Goal: Task Accomplishment & Management: Use online tool/utility

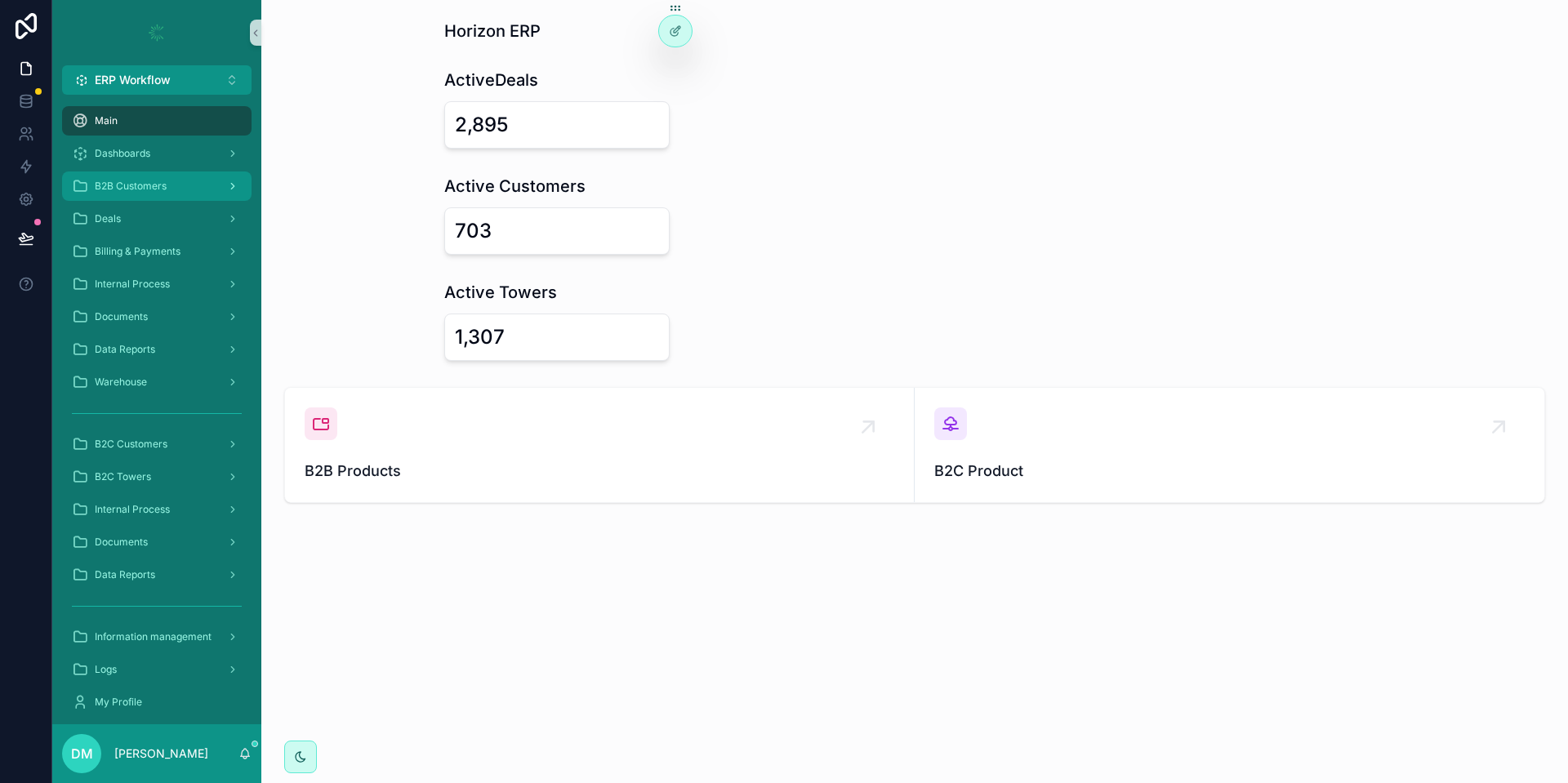
click at [149, 184] on span "B2B Customers" at bounding box center [130, 186] width 72 height 13
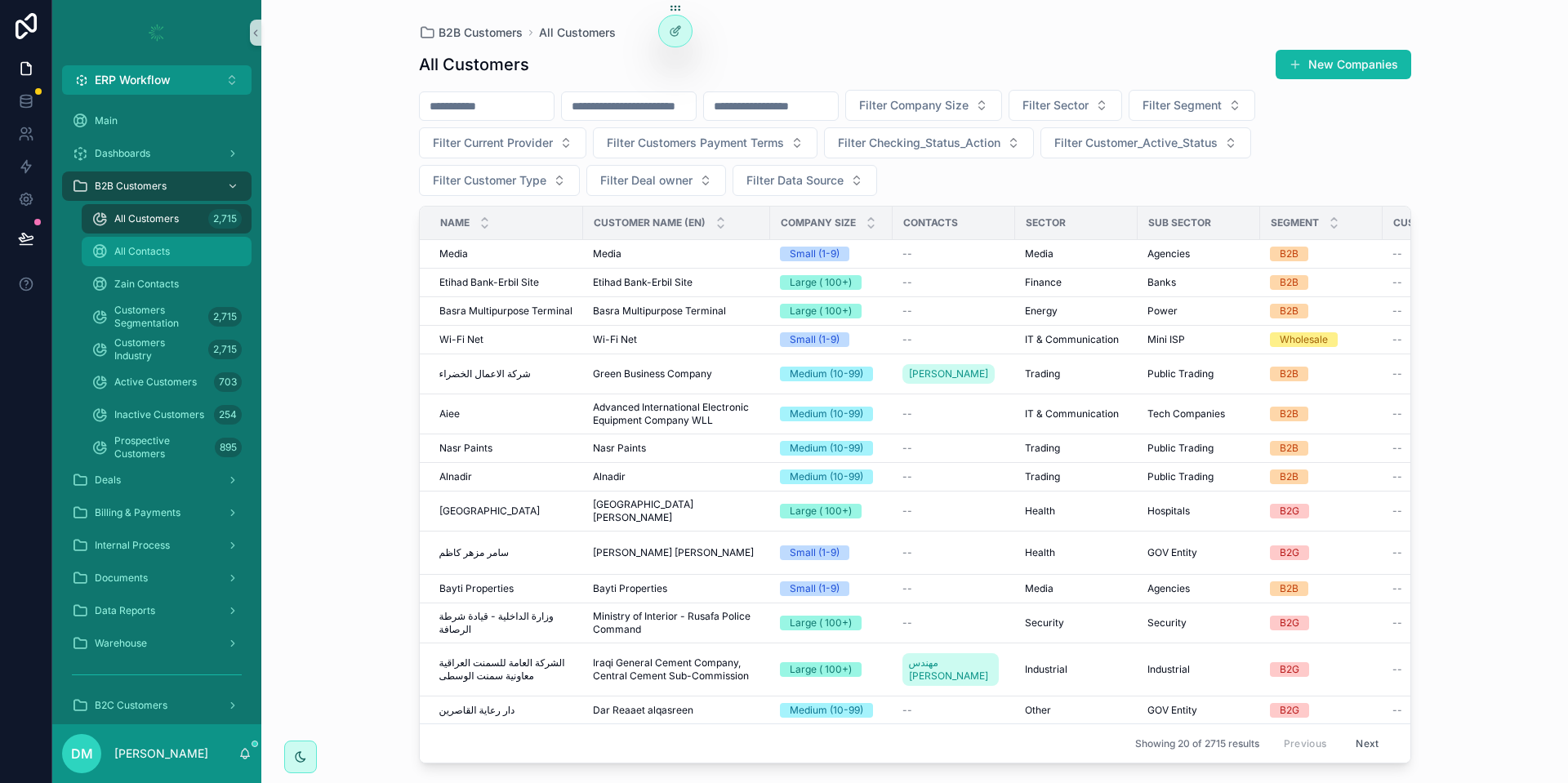
click at [162, 258] on span "All Contacts" at bounding box center [142, 251] width 55 height 13
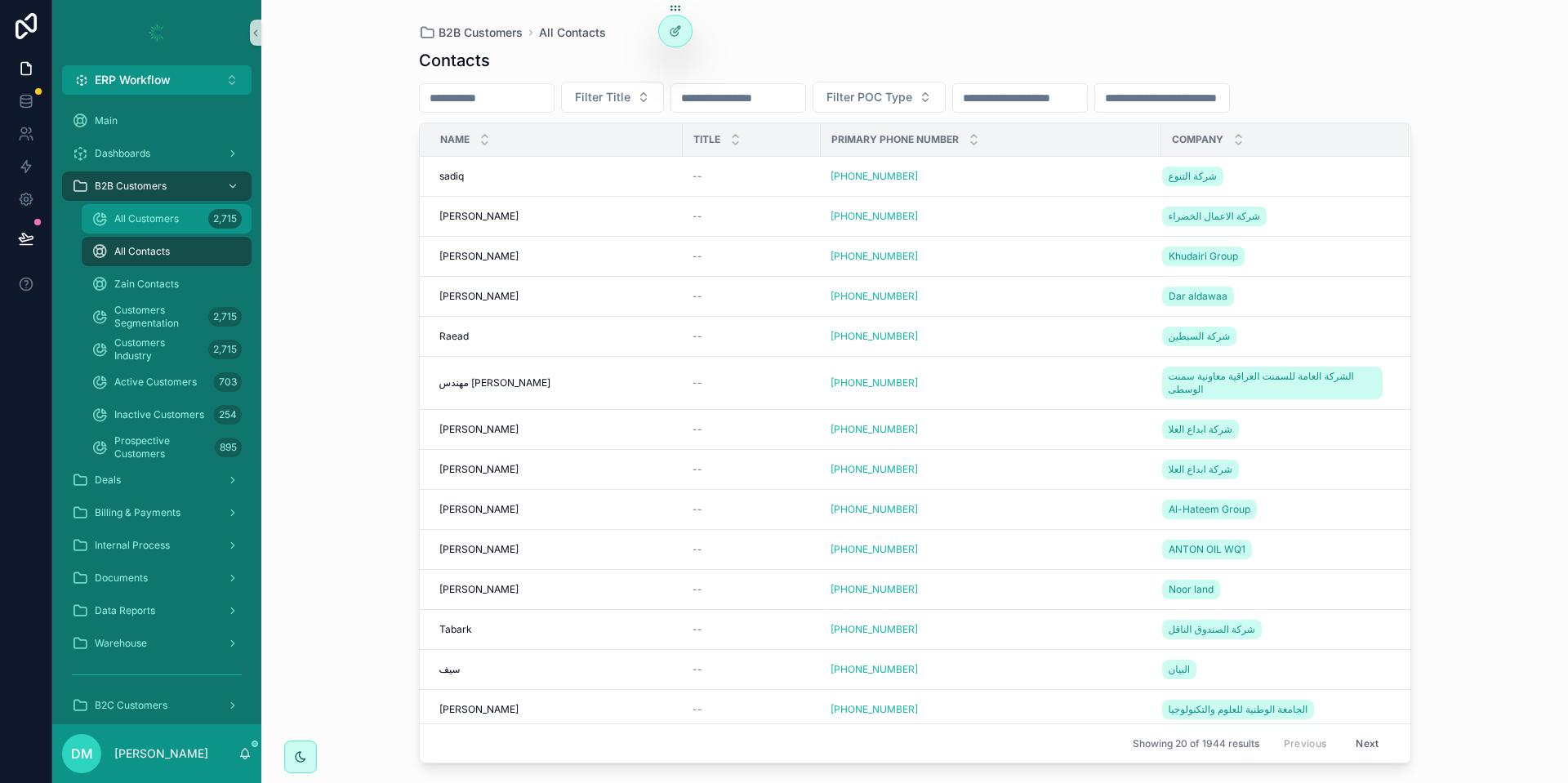
click at [196, 220] on div "All Customers 2,715" at bounding box center [166, 219] width 150 height 26
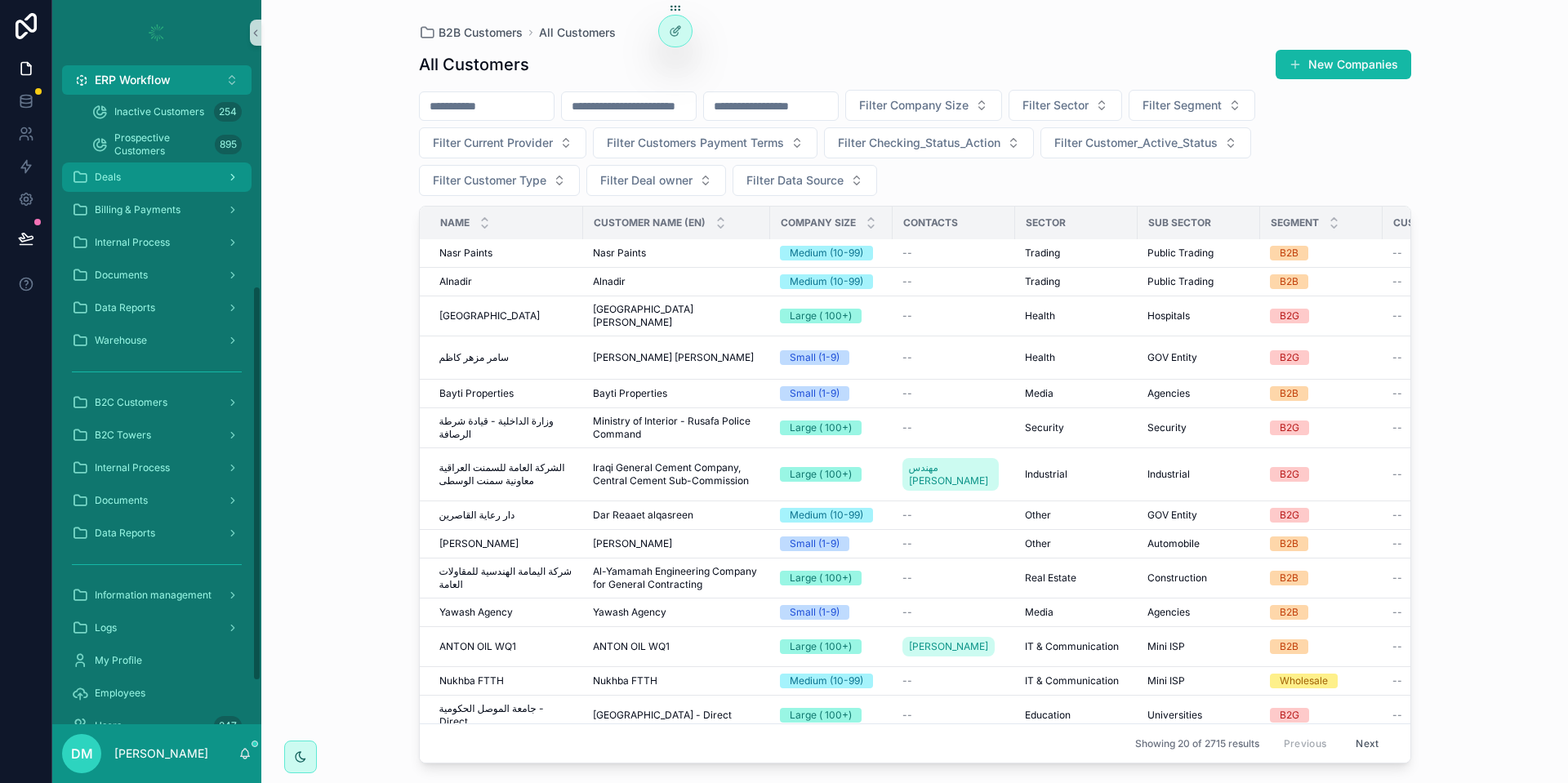
scroll to position [305, 0]
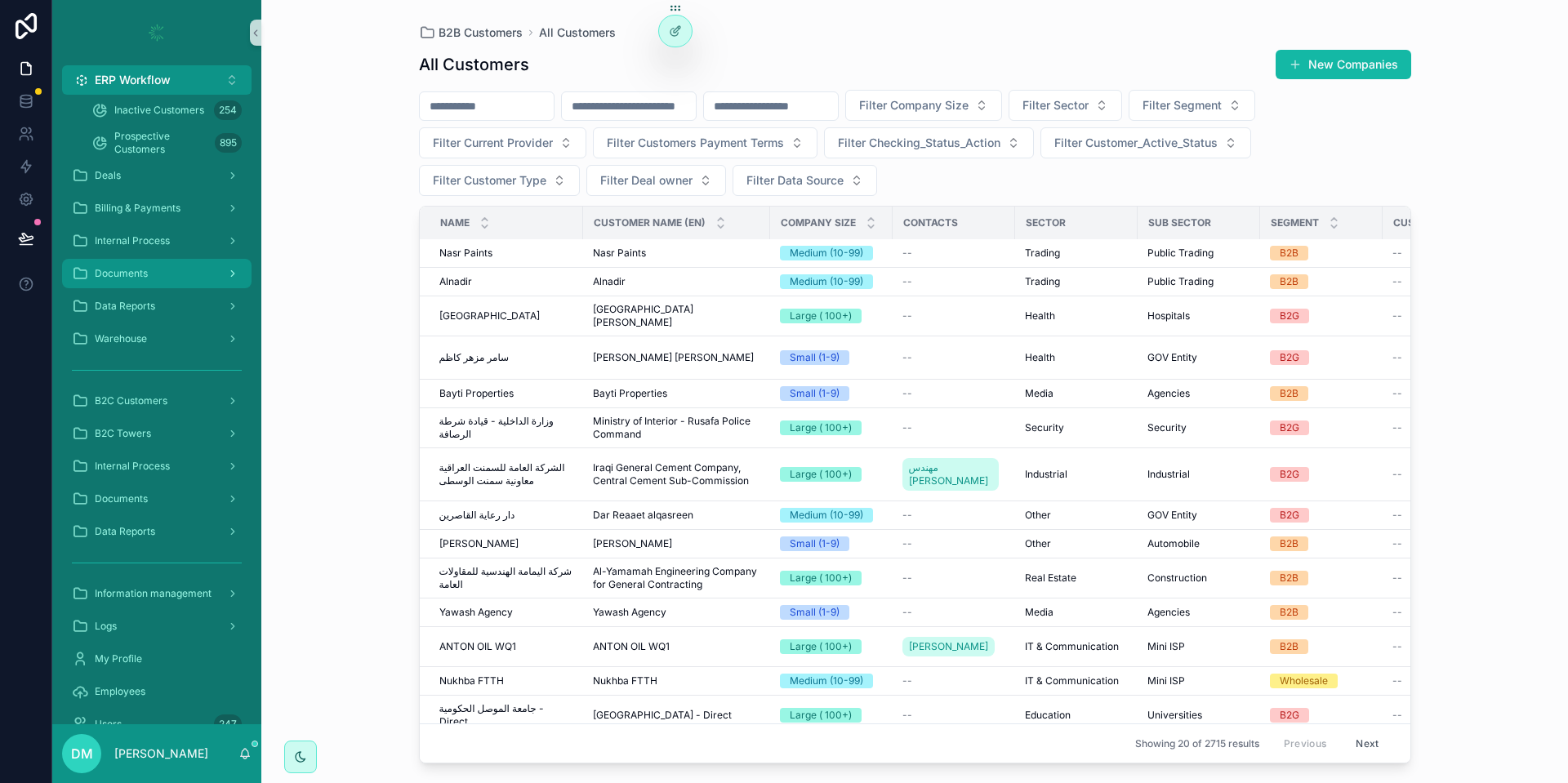
click at [185, 275] on div "Documents" at bounding box center [156, 273] width 170 height 26
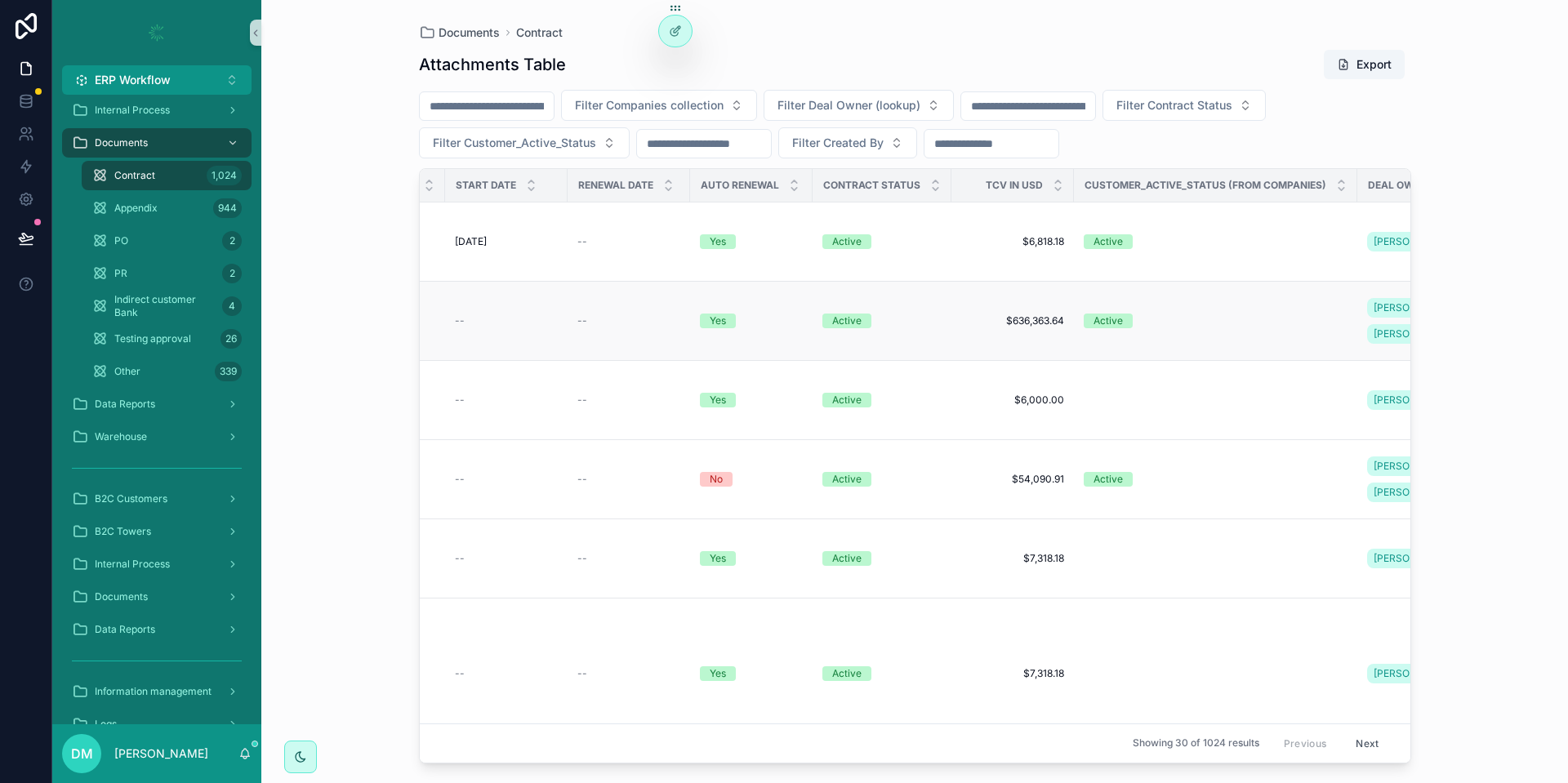
scroll to position [0, 980]
click at [675, 22] on div at bounding box center [675, 31] width 33 height 31
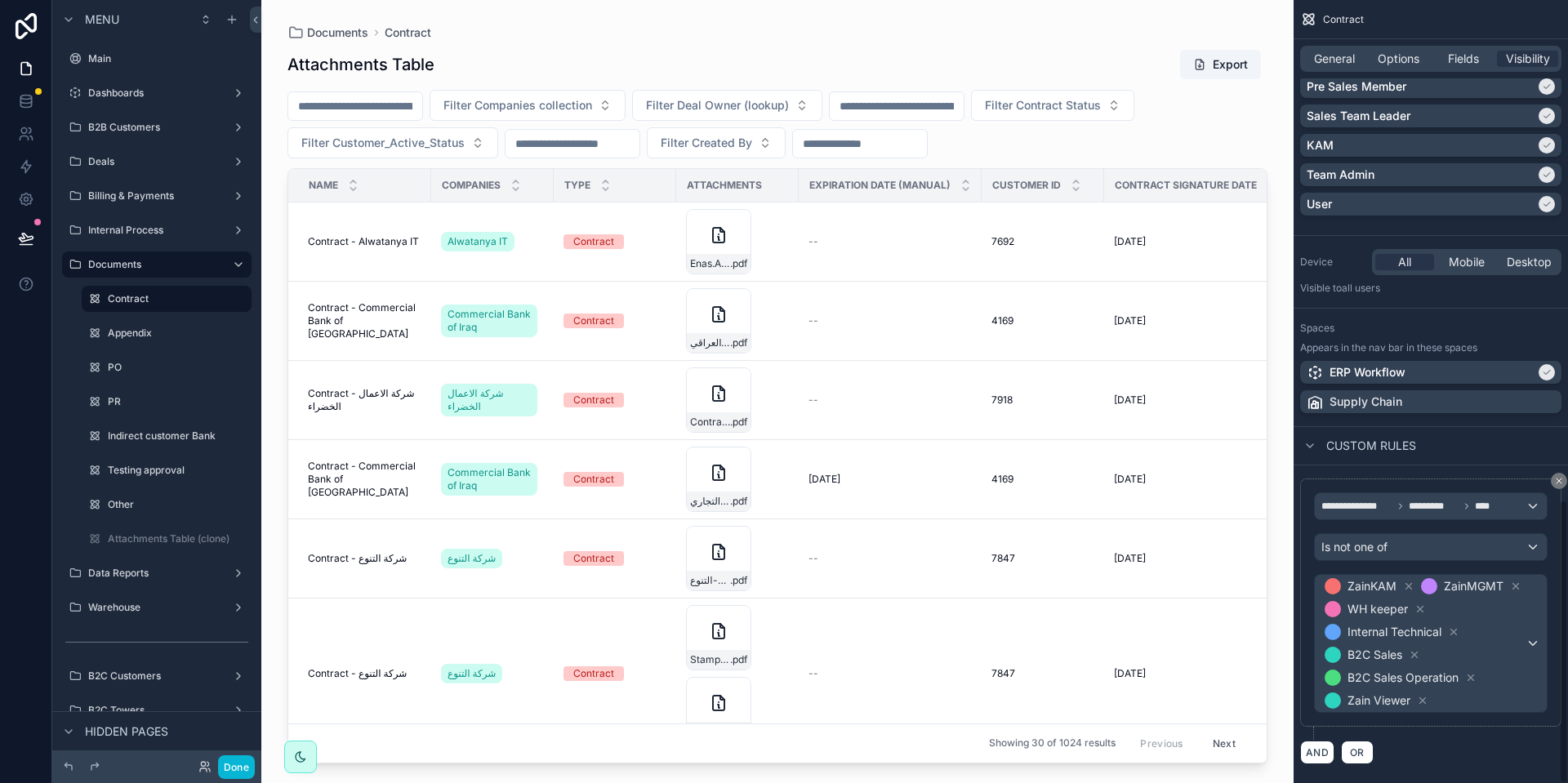
scroll to position [1377, 0]
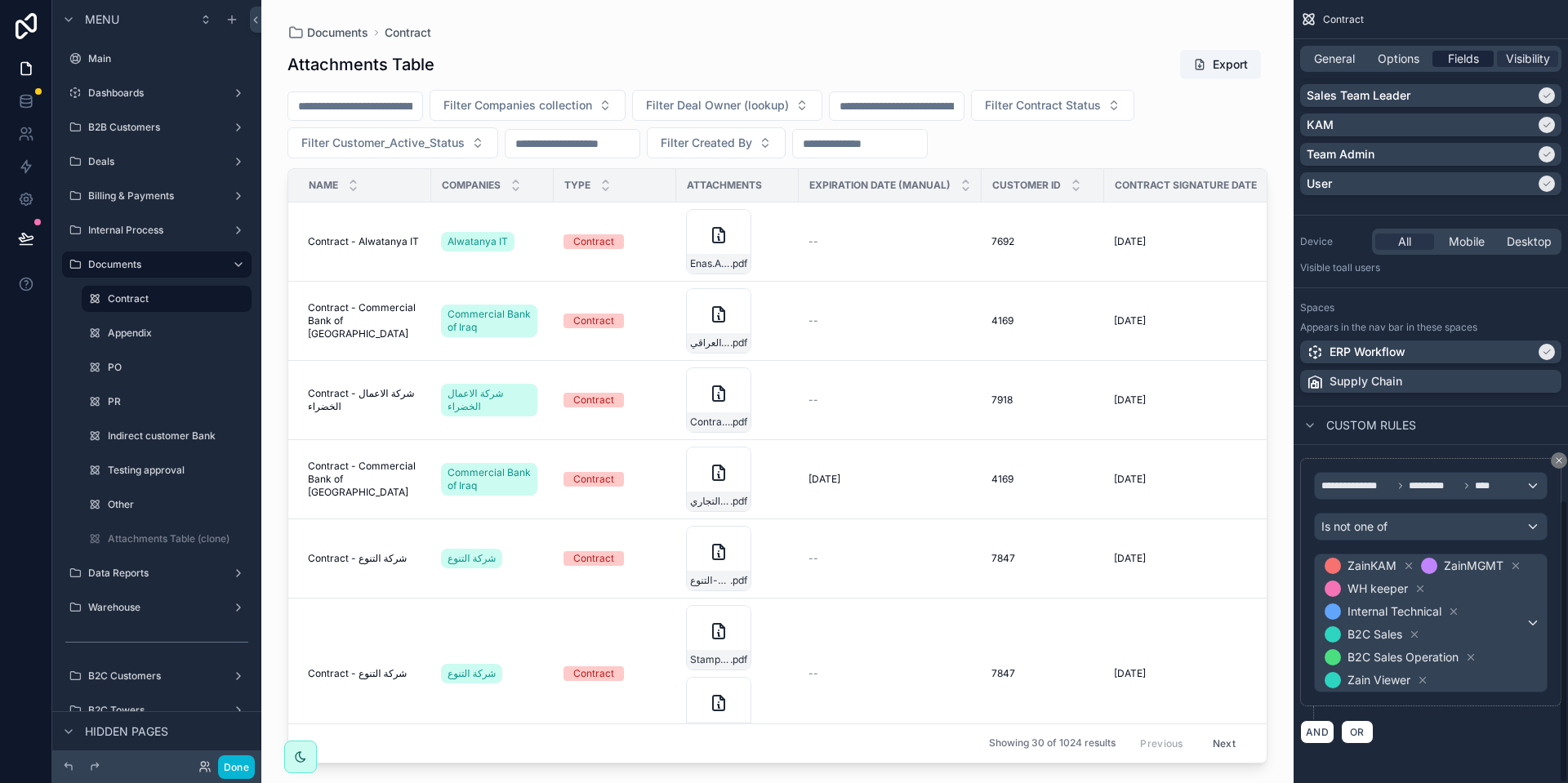
click at [1453, 53] on span "Fields" at bounding box center [1464, 59] width 31 height 16
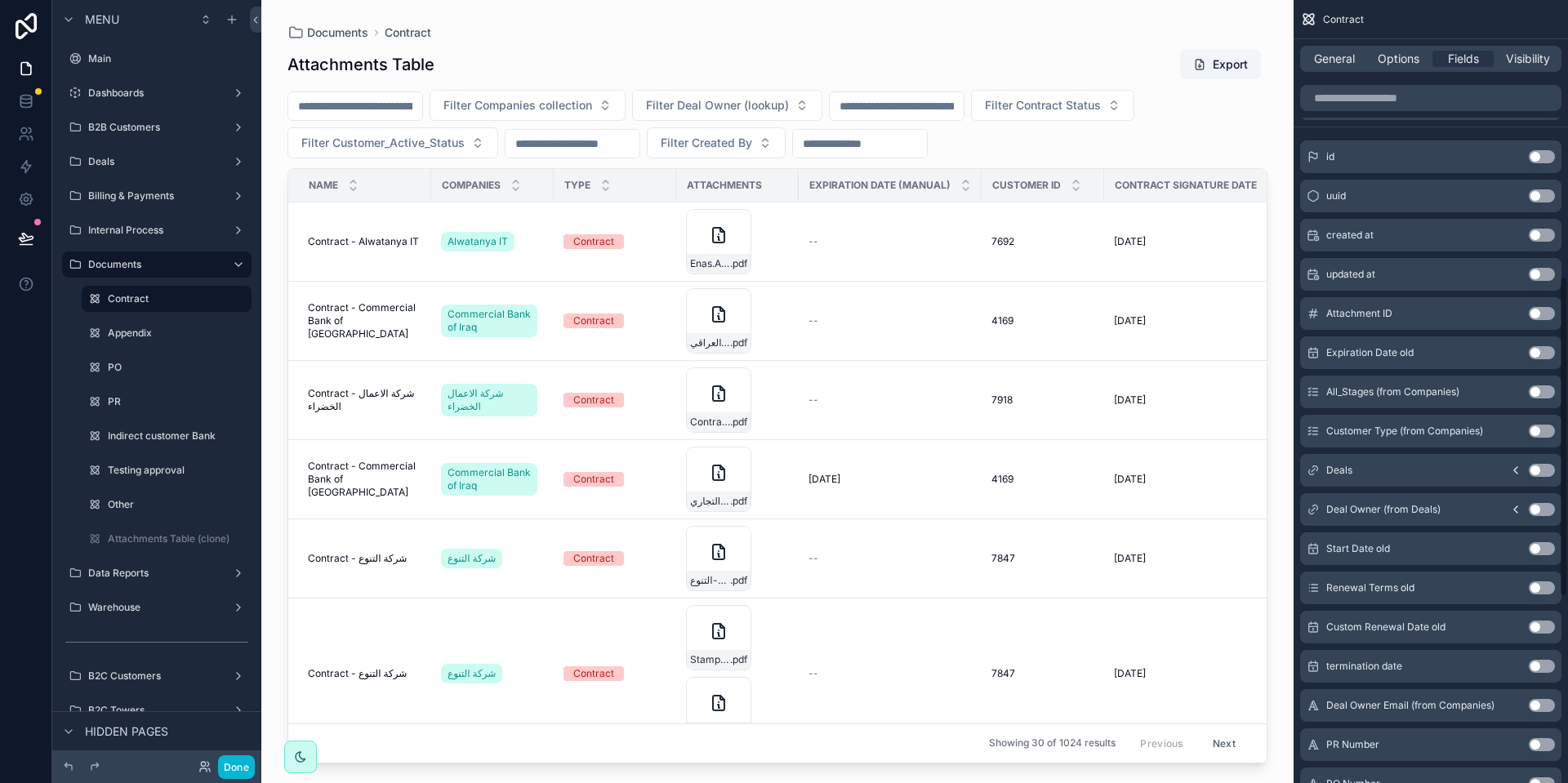
scroll to position [670, 0]
click at [1551, 311] on button "Use setting" at bounding box center [1542, 314] width 26 height 13
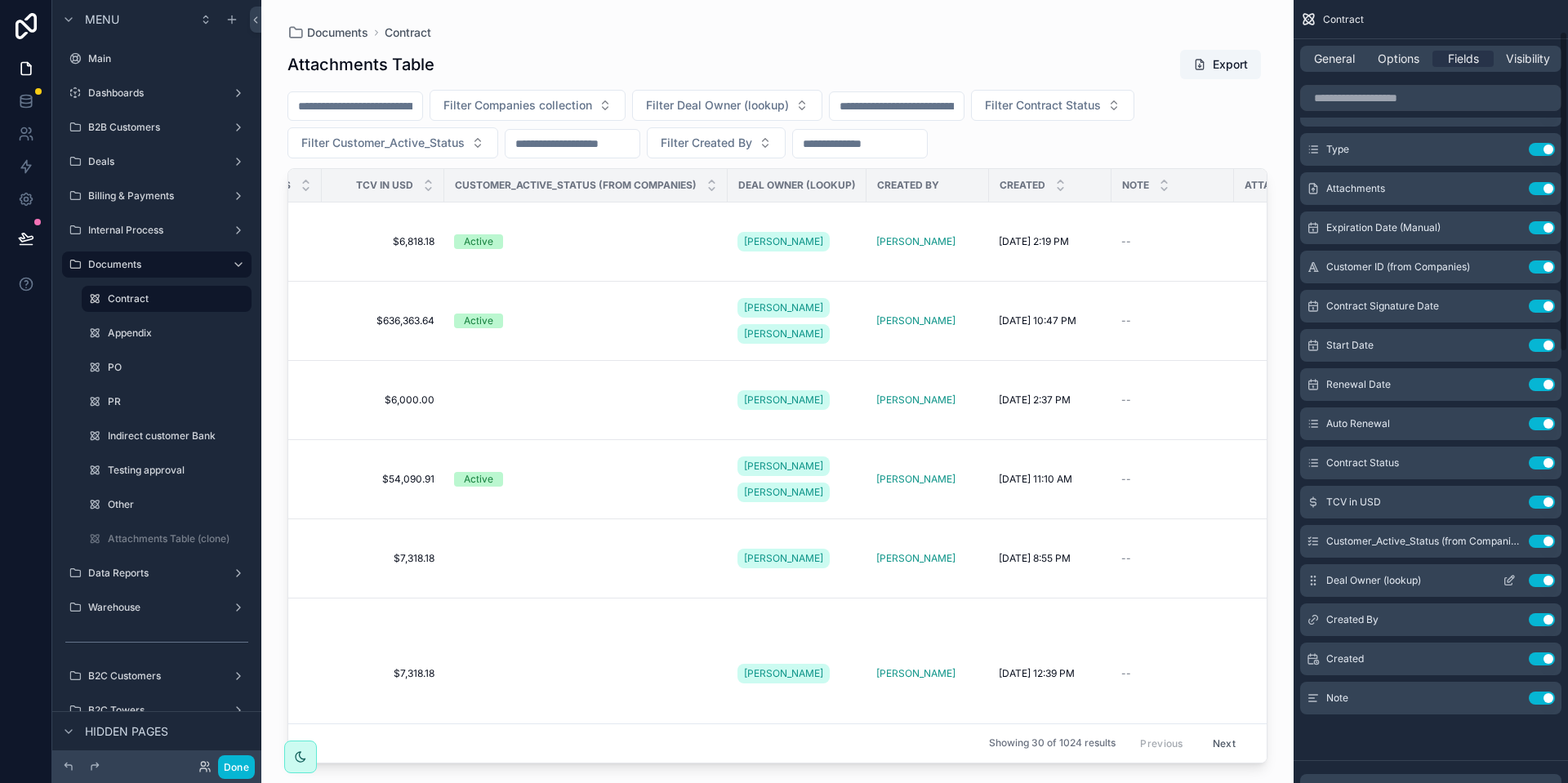
scroll to position [62, 0]
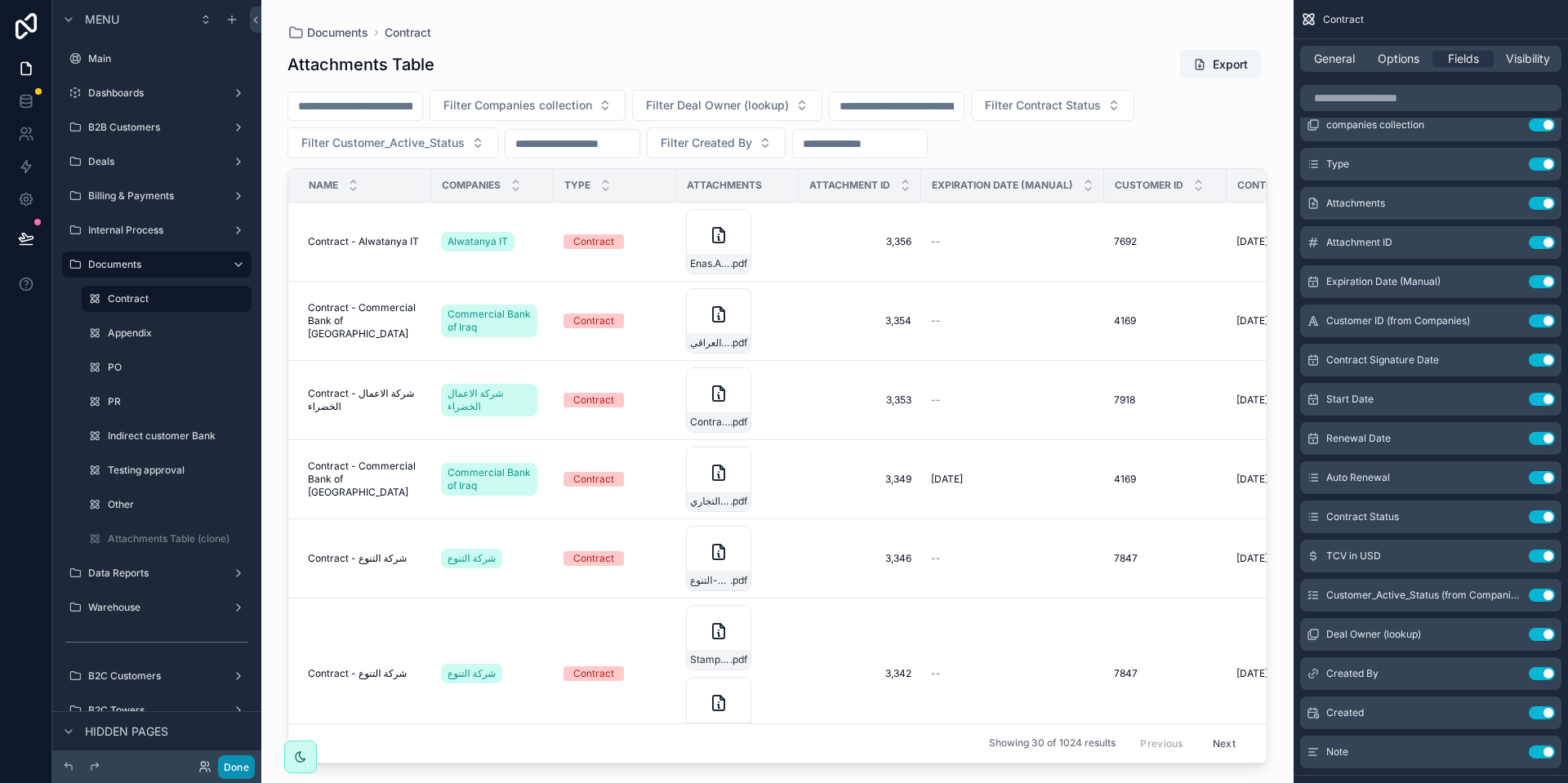
click at [232, 773] on button "Done" at bounding box center [236, 767] width 37 height 23
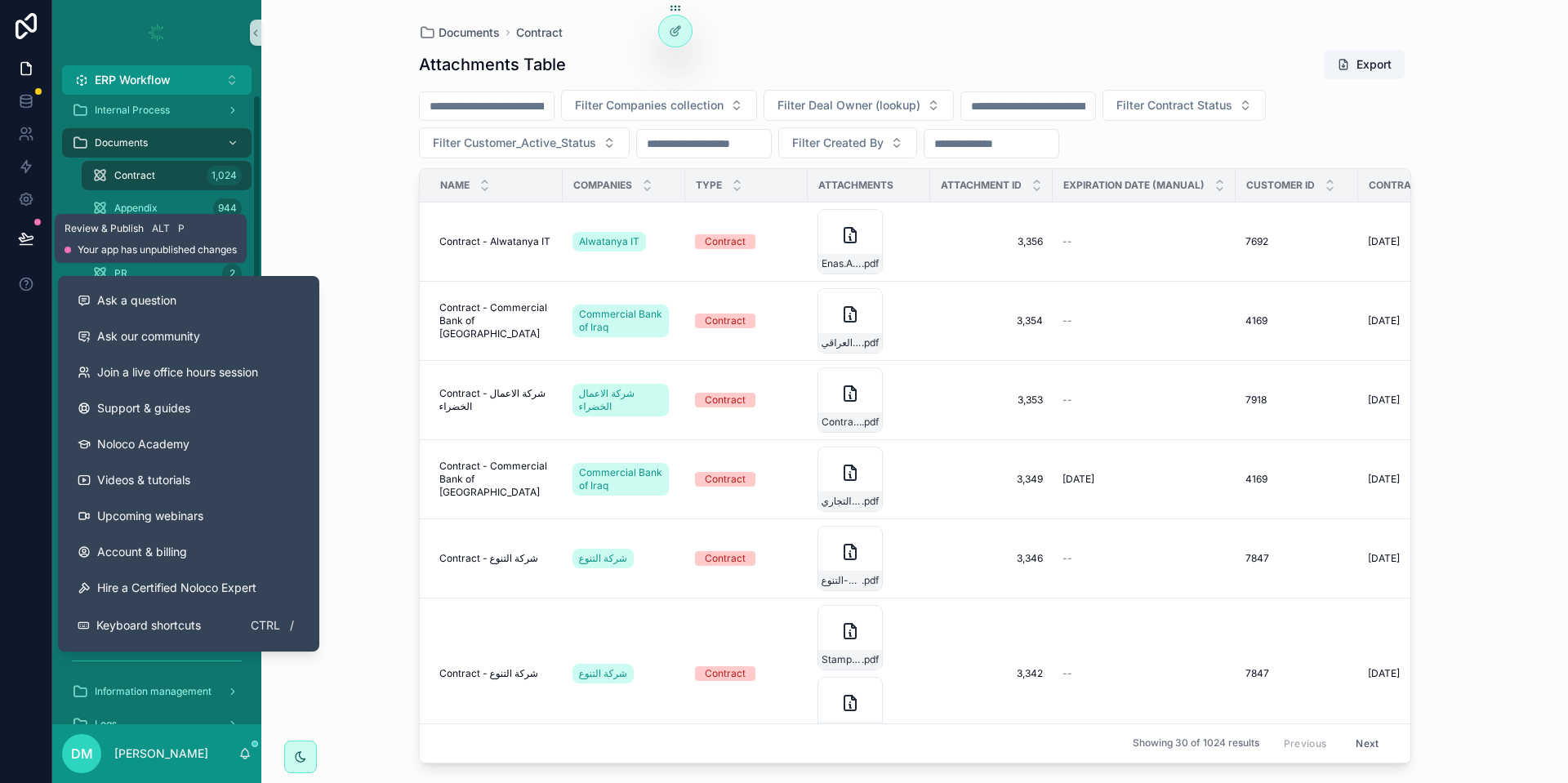
click at [31, 229] on button at bounding box center [26, 238] width 36 height 46
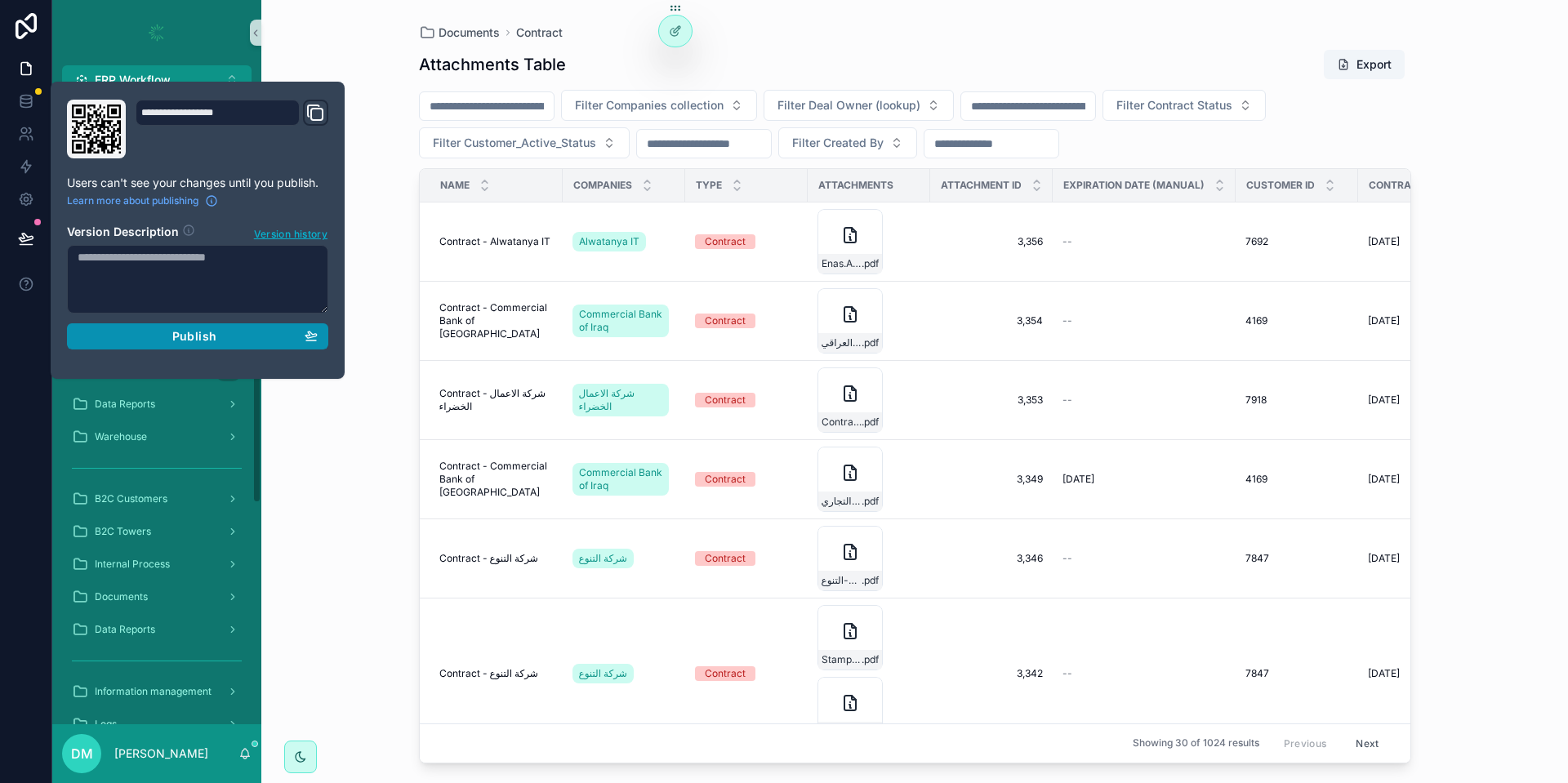
click at [296, 345] on button "Publish" at bounding box center [197, 336] width 261 height 26
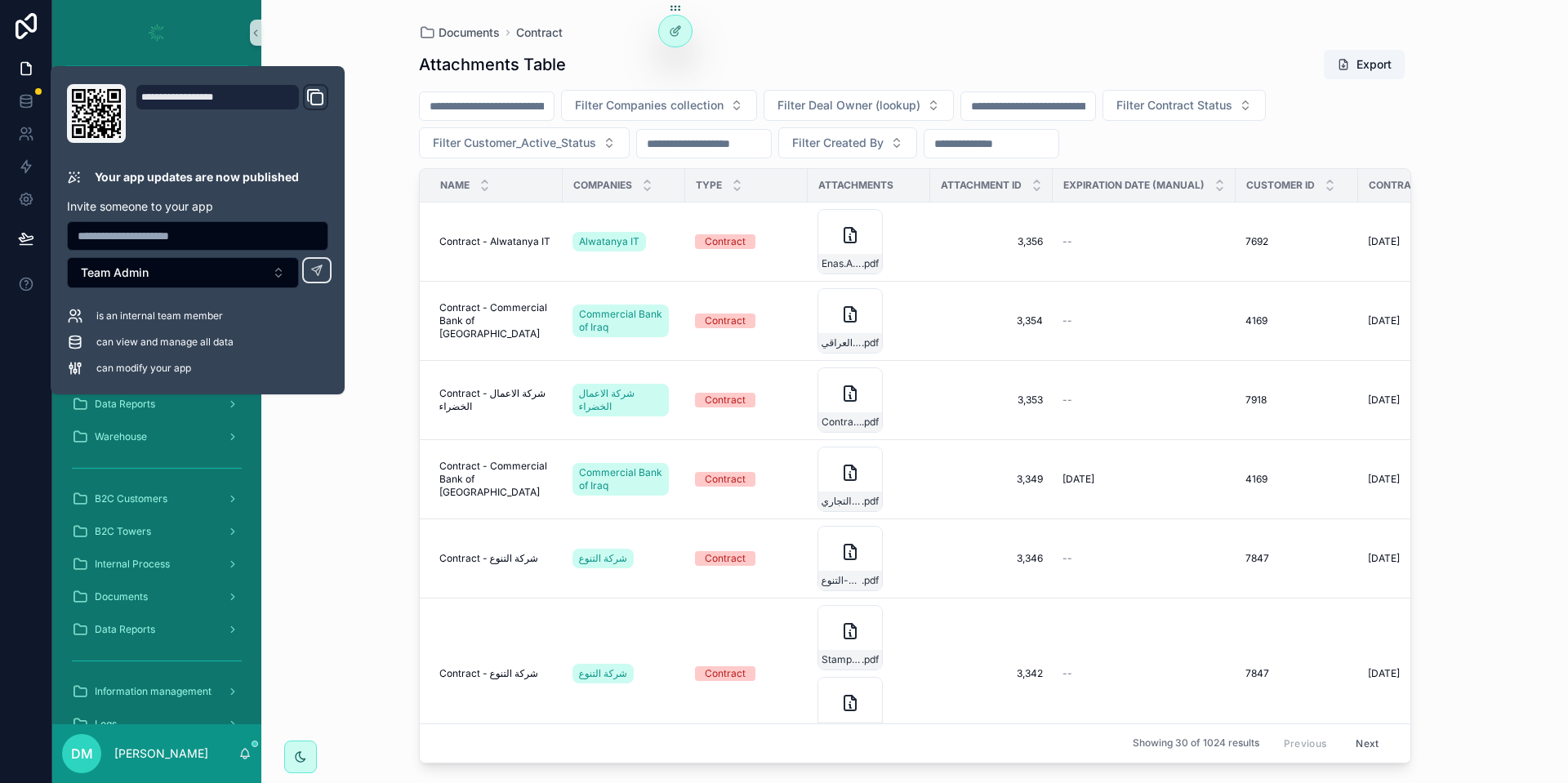
click at [982, 64] on div "Attachments Table Export" at bounding box center [915, 65] width 992 height 31
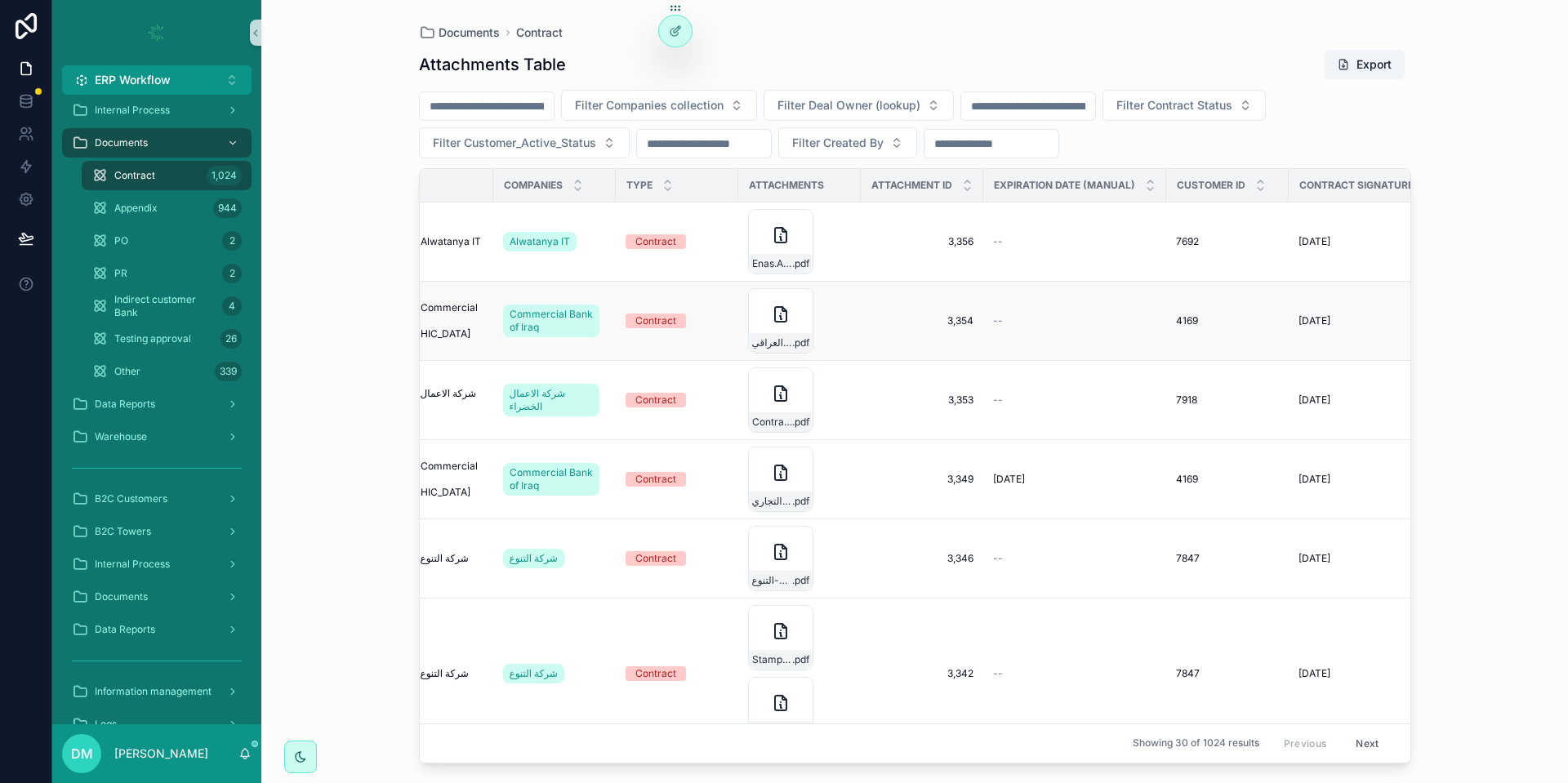
scroll to position [0, 72]
click at [680, 64] on icon at bounding box center [679, 63] width 2 height 4
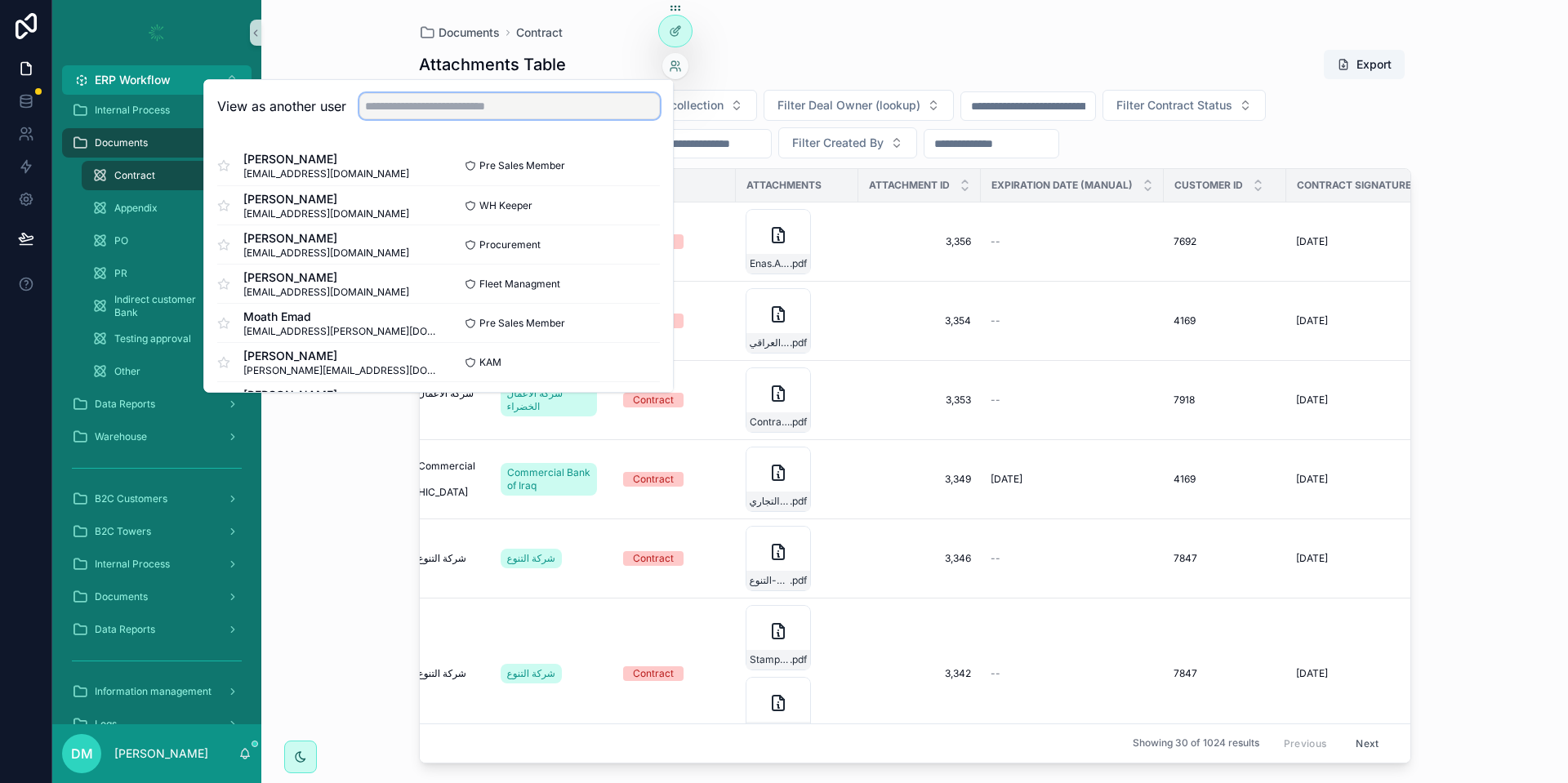
click at [531, 95] on input "text" at bounding box center [509, 106] width 301 height 26
type input "*"
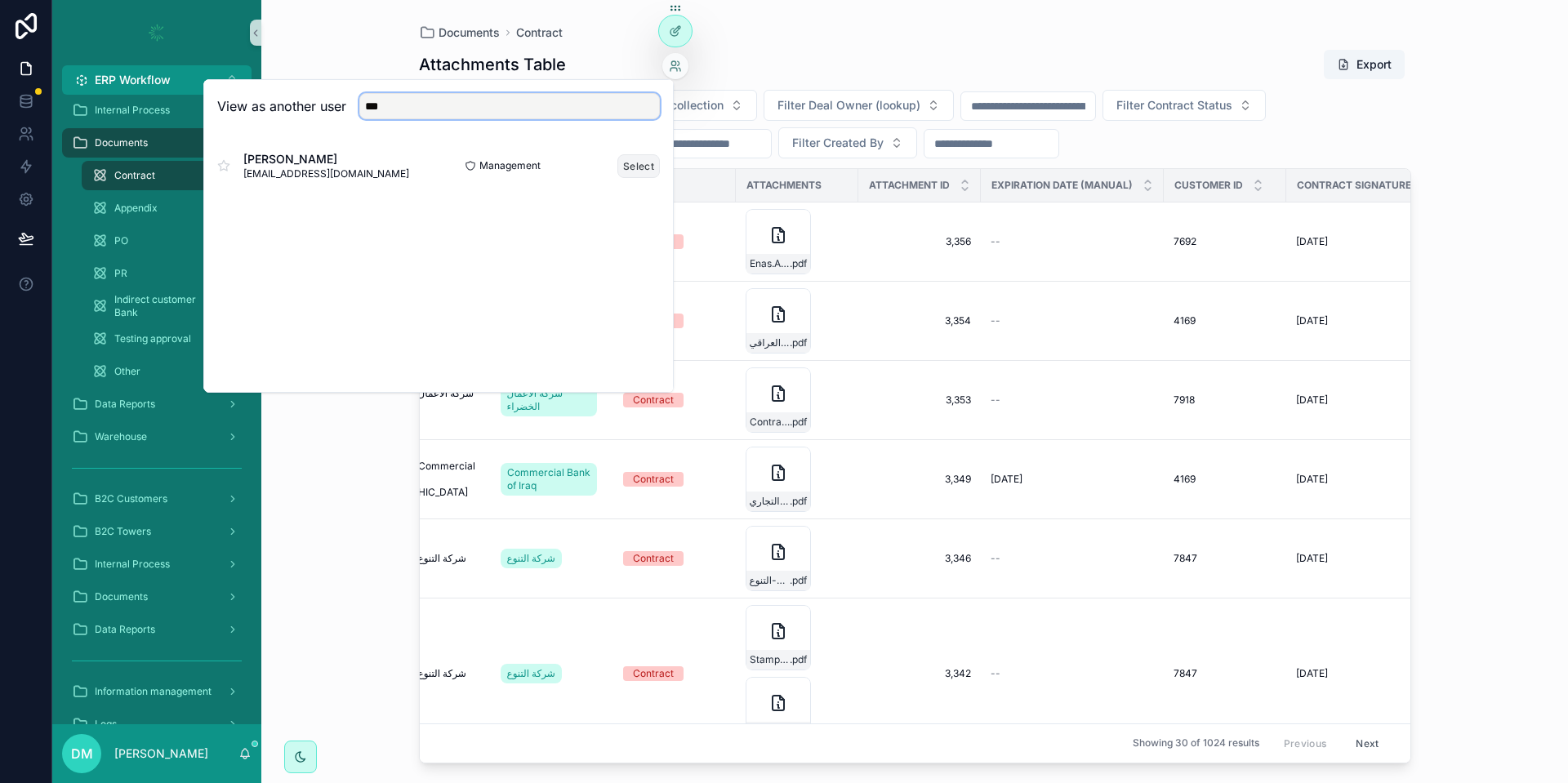
type input "***"
click at [638, 161] on button "Select" at bounding box center [638, 165] width 42 height 23
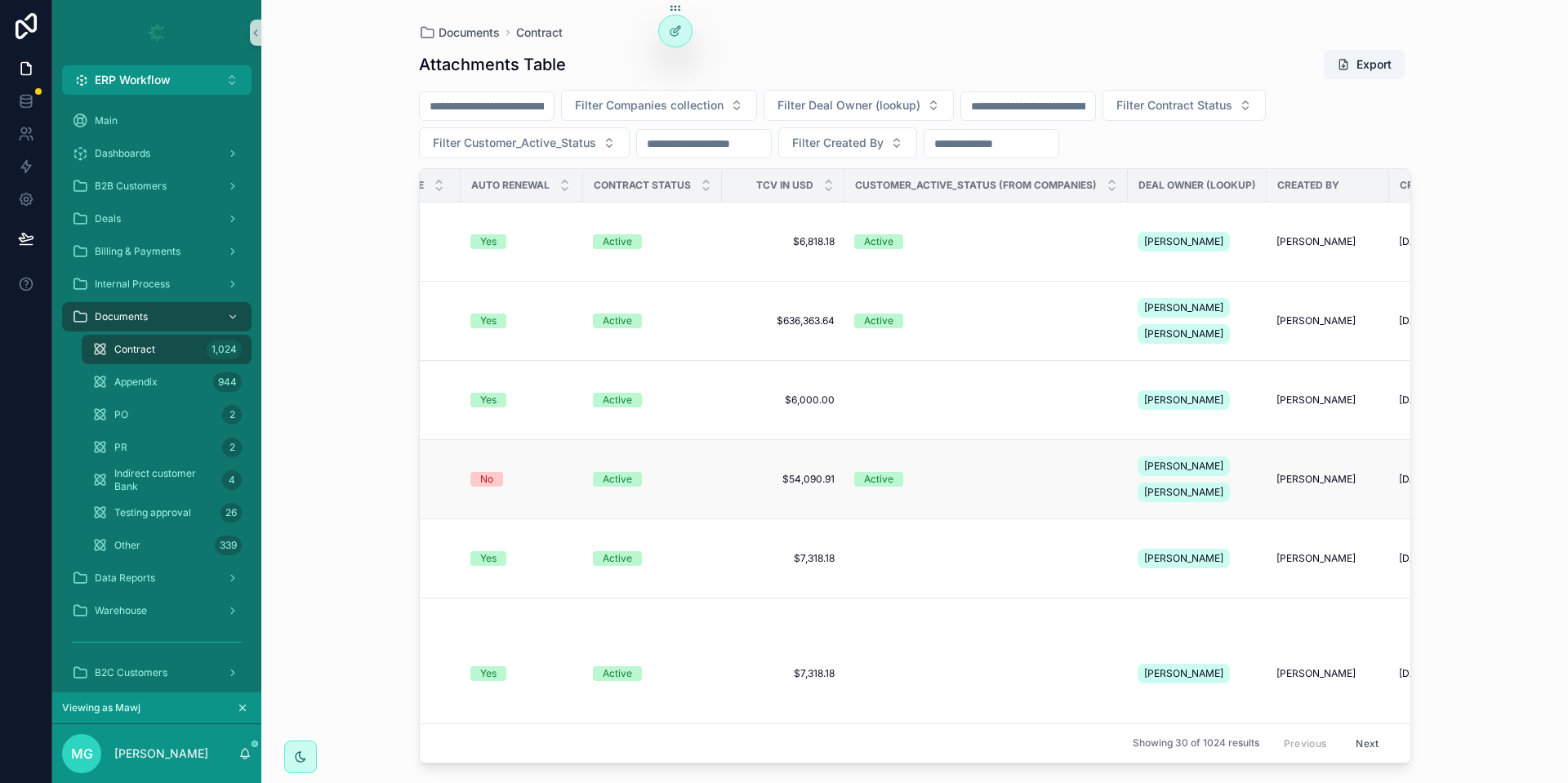
scroll to position [0, 1332]
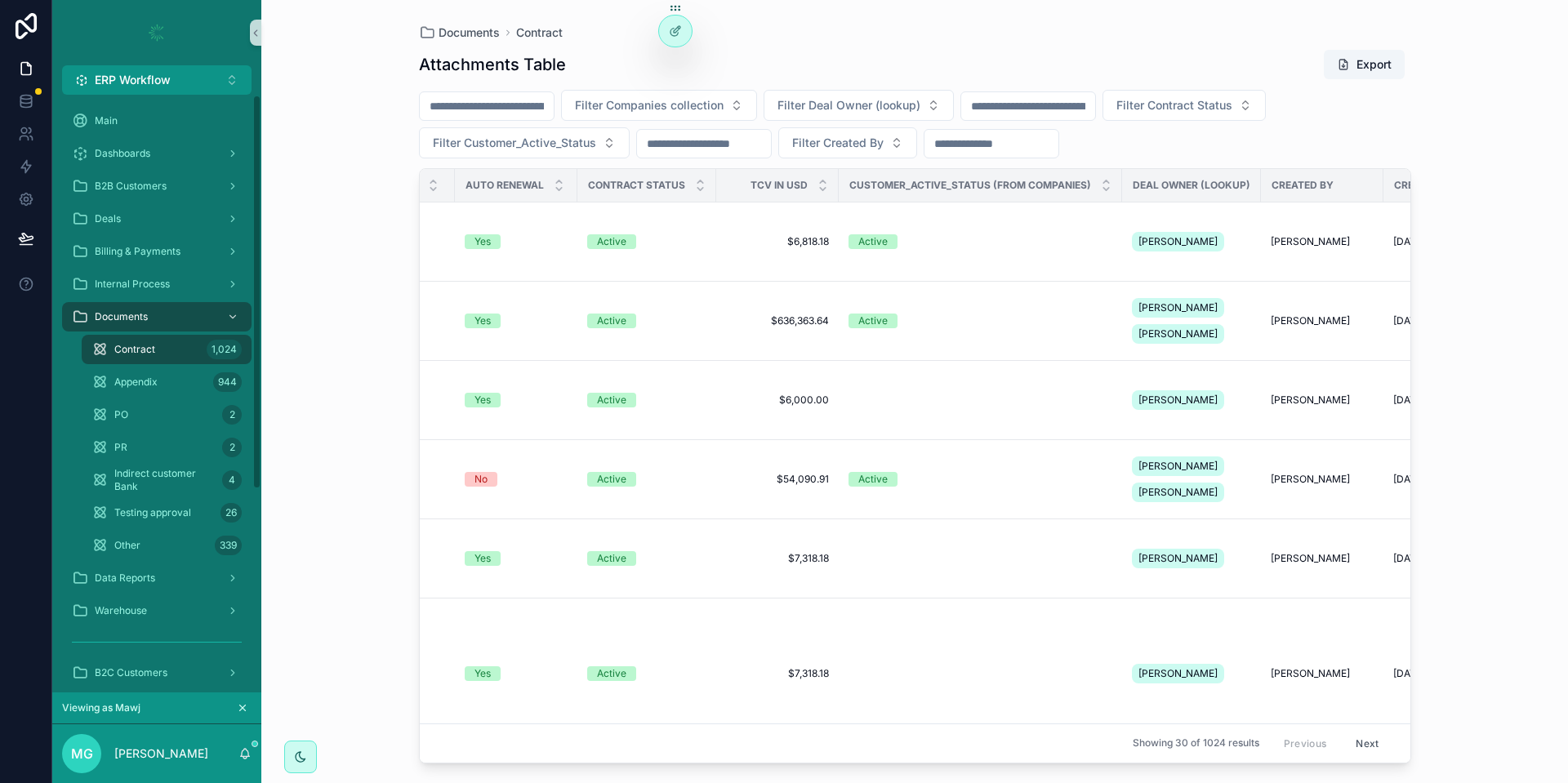
click at [236, 705] on button "scrollable content" at bounding box center [242, 708] width 18 height 18
